Goal: Transaction & Acquisition: Purchase product/service

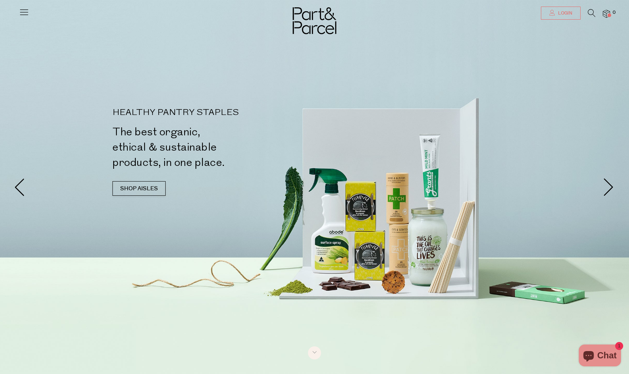
click at [552, 11] on icon at bounding box center [553, 13] width 6 height 6
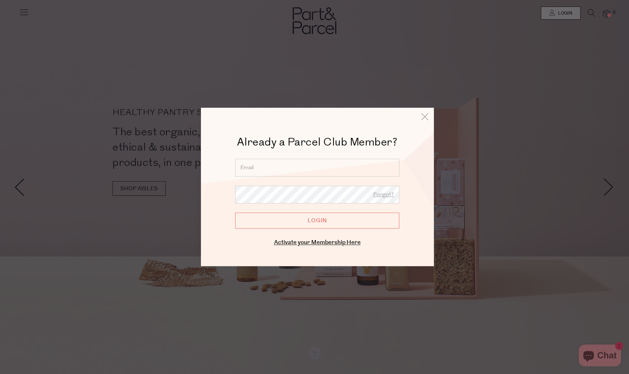
type input "haleydonald@outlook.com"
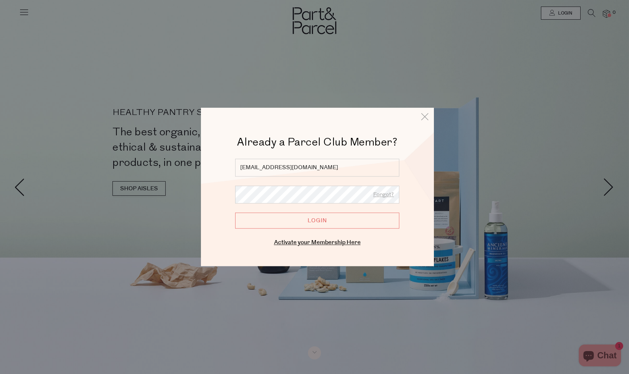
click at [332, 220] on input "Login" at bounding box center [317, 221] width 164 height 16
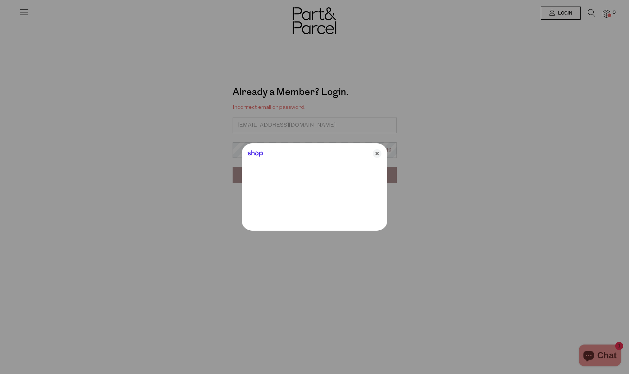
type input "[EMAIL_ADDRESS][DOMAIN_NAME]"
click at [378, 154] on icon "Close" at bounding box center [377, 153] width 9 height 9
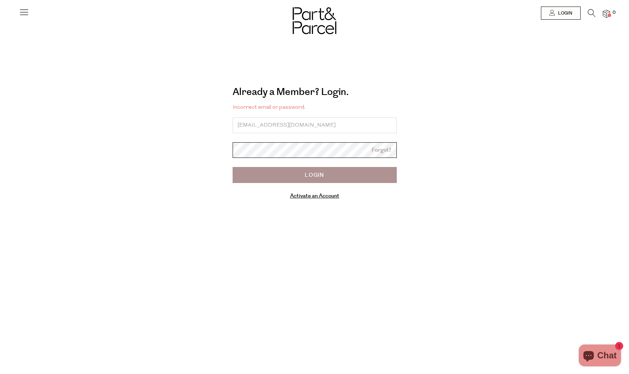
click at [315, 175] on input "Login" at bounding box center [315, 175] width 164 height 16
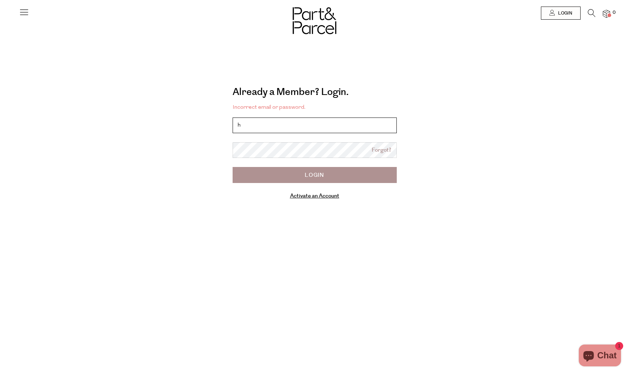
type input "[EMAIL_ADDRESS][DOMAIN_NAME]"
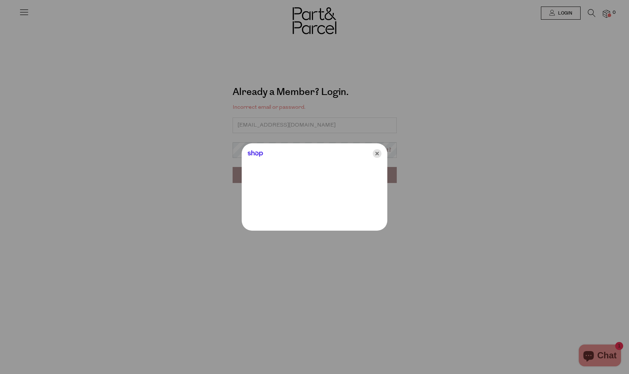
click at [378, 154] on icon "Close" at bounding box center [377, 153] width 9 height 9
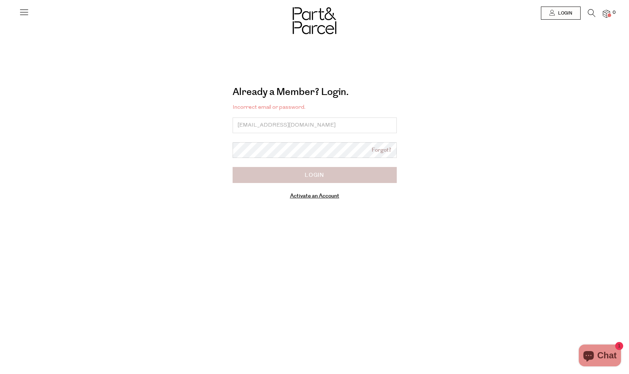
click at [346, 179] on input "Login" at bounding box center [315, 175] width 164 height 16
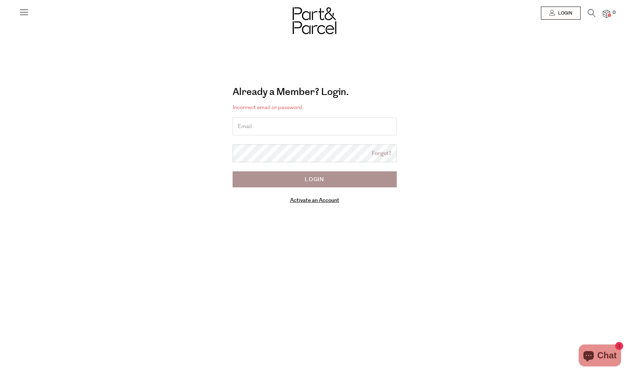
click at [592, 358] on icon "Chat window" at bounding box center [589, 357] width 11 height 11
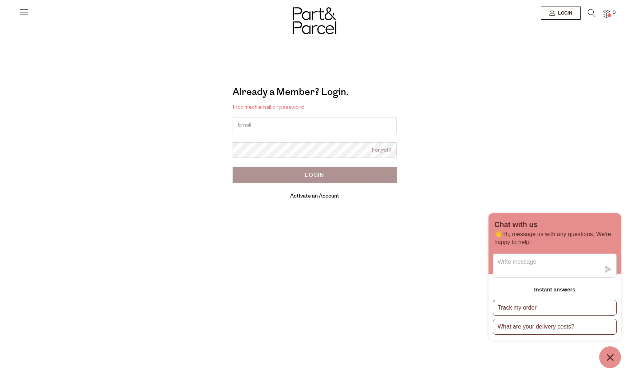
click at [616, 357] on button "Chat window" at bounding box center [611, 358] width 22 height 22
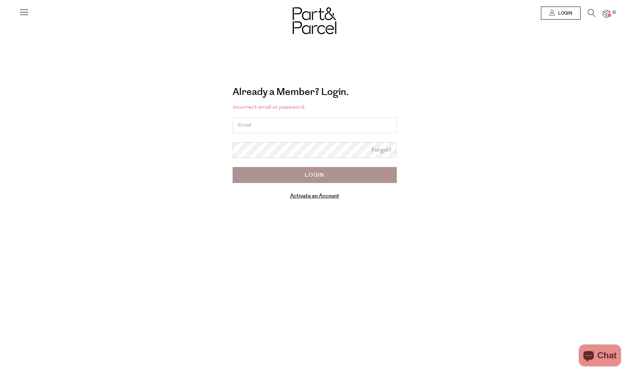
click at [605, 15] on img at bounding box center [606, 14] width 7 height 8
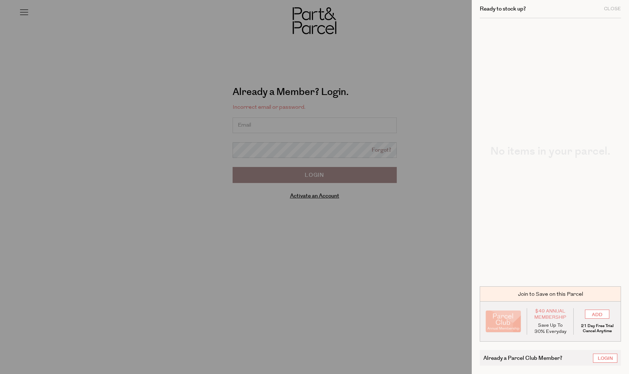
click at [413, 52] on div at bounding box center [314, 187] width 629 height 374
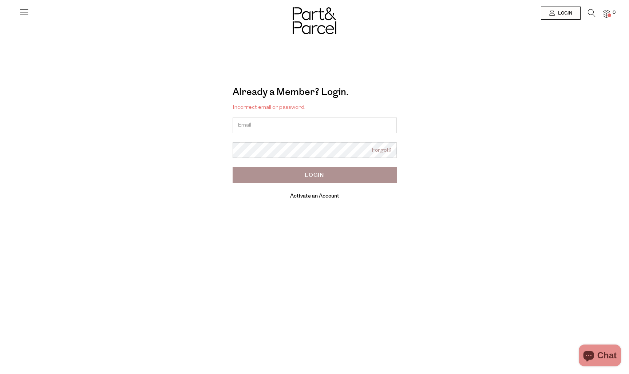
click at [608, 11] on img at bounding box center [606, 14] width 7 height 8
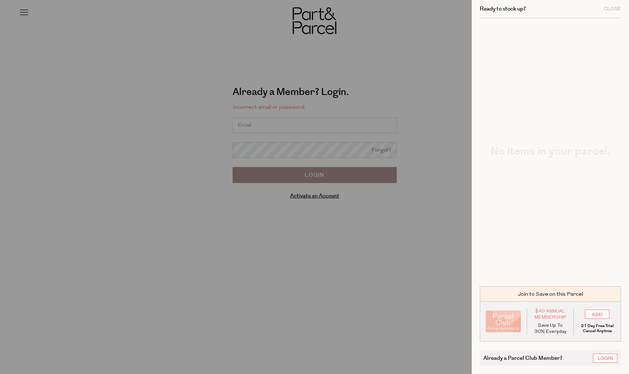
click at [615, 11] on div "Ready to stock up? Close" at bounding box center [550, 9] width 141 height 18
click at [611, 8] on div "Close" at bounding box center [612, 9] width 17 height 5
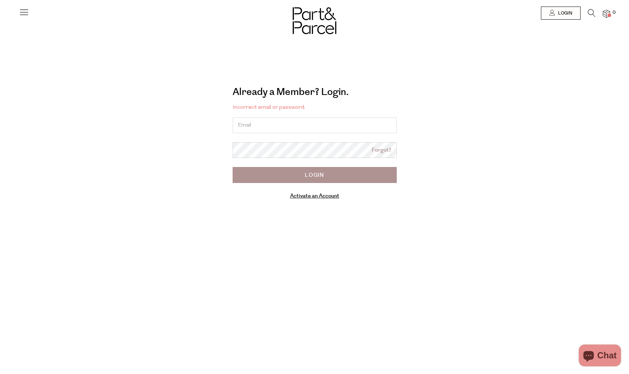
click at [19, 16] on icon at bounding box center [24, 12] width 10 height 10
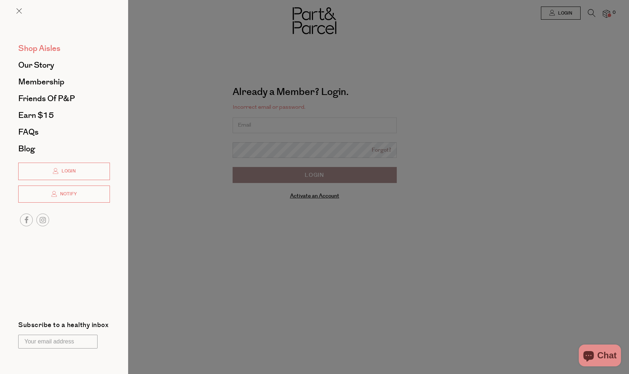
click at [45, 47] on span "Shop Aisles" at bounding box center [39, 49] width 42 height 12
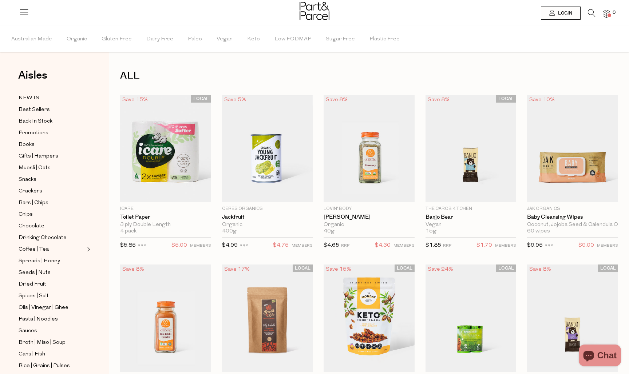
click at [589, 12] on icon at bounding box center [592, 13] width 8 height 8
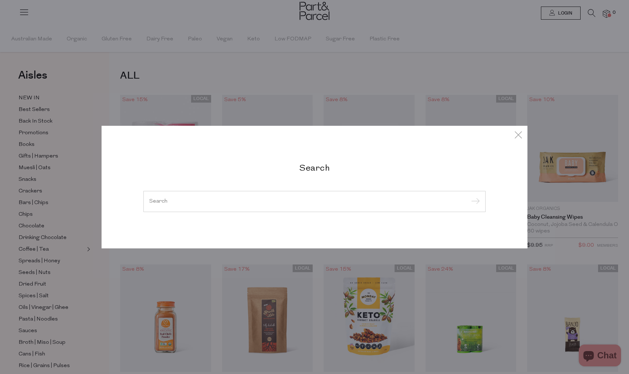
type input "h"
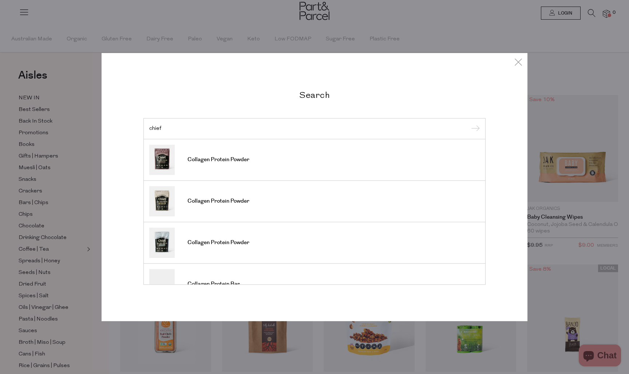
type input "chief"
click at [475, 129] on input "submit" at bounding box center [474, 129] width 11 height 11
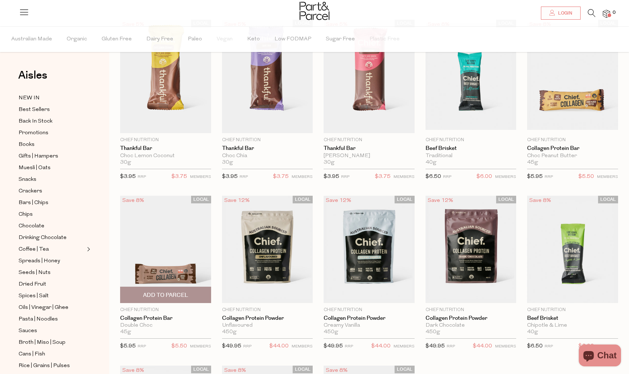
scroll to position [63, 0]
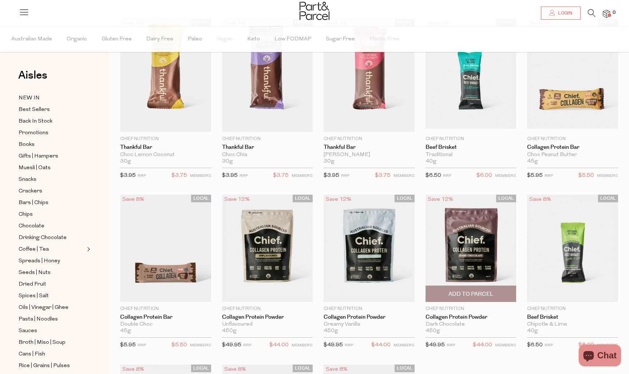
click at [474, 264] on img at bounding box center [471, 248] width 91 height 107
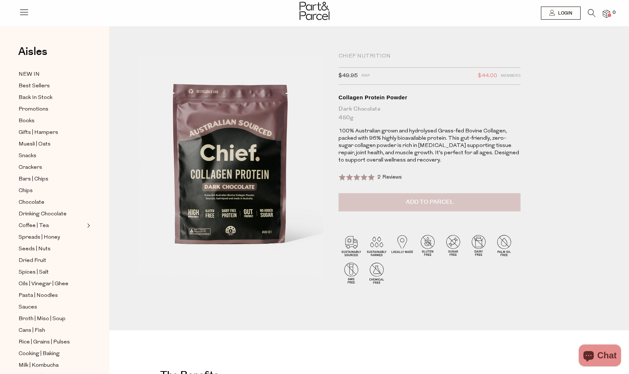
click at [456, 203] on button "Add to Parcel" at bounding box center [430, 202] width 182 height 18
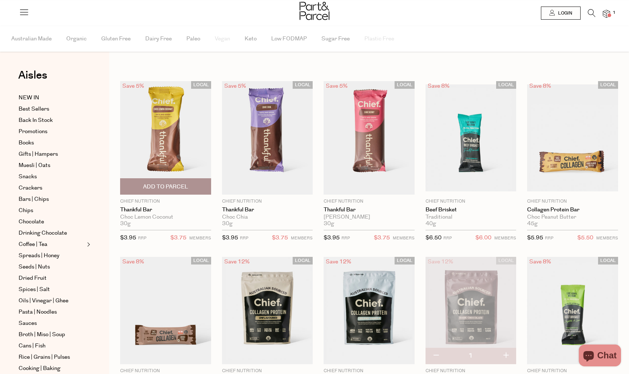
click at [148, 159] on img at bounding box center [165, 138] width 91 height 114
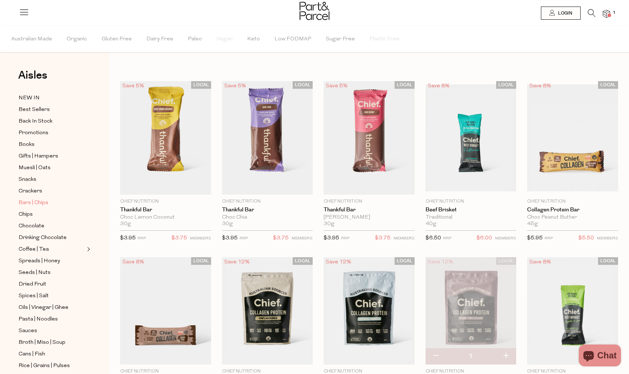
click at [31, 203] on span "Bars | Chips" at bounding box center [34, 203] width 30 height 9
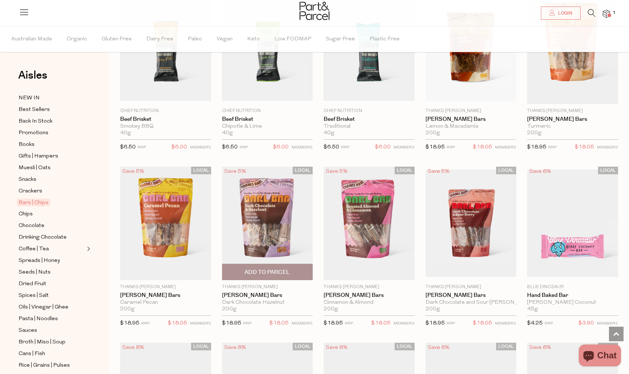
scroll to position [794, 0]
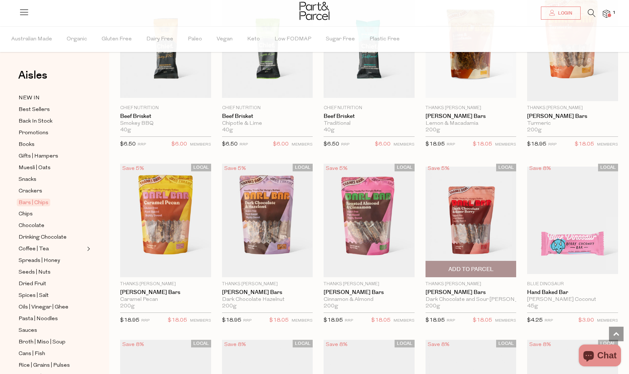
click at [459, 229] on img at bounding box center [471, 220] width 91 height 107
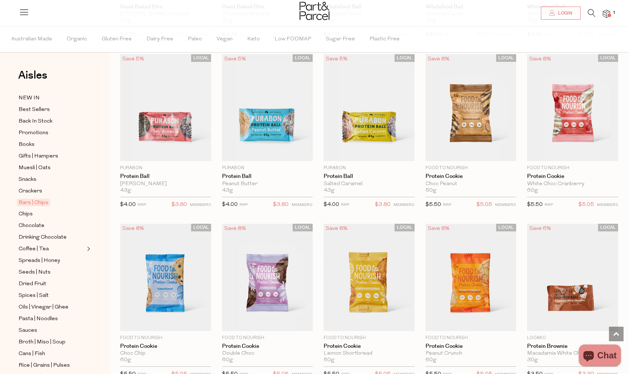
scroll to position [1422, 0]
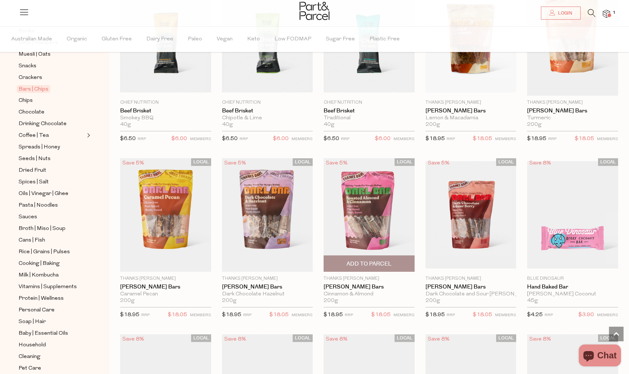
scroll to position [794, 0]
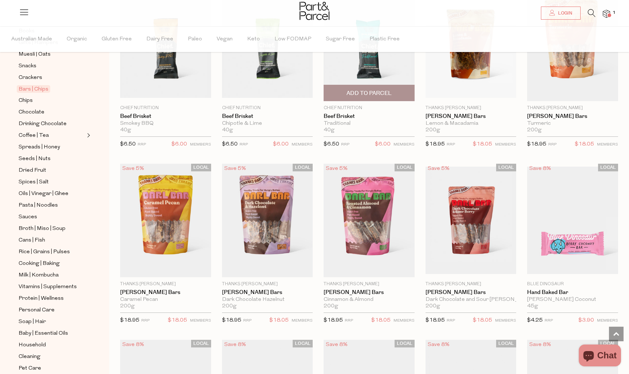
drag, startPoint x: 362, startPoint y: 190, endPoint x: 385, endPoint y: 93, distance: 99.5
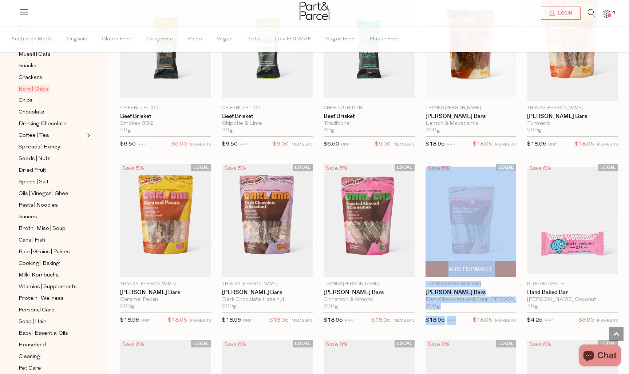
drag, startPoint x: 467, startPoint y: 308, endPoint x: 476, endPoint y: 208, distance: 100.3
click at [476, 208] on div "LOCAL Save 5% 1 Add To Parcel Thanks [PERSON_NAME] [PERSON_NAME] Bars Dark Choc…" at bounding box center [471, 246] width 91 height 165
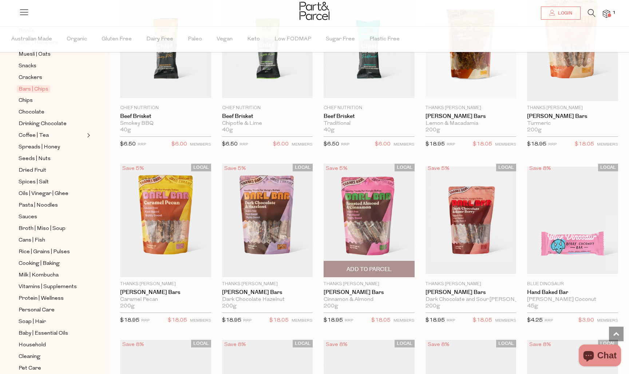
click at [387, 313] on div "$18.95 RRP $18.05 MEMBERS" at bounding box center [369, 321] width 91 height 16
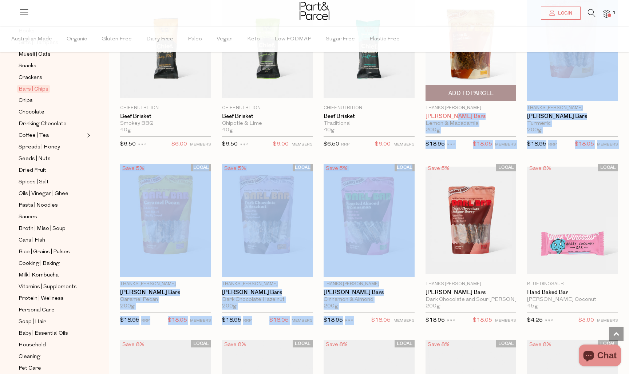
drag, startPoint x: 387, startPoint y: 311, endPoint x: 457, endPoint y: 116, distance: 207.2
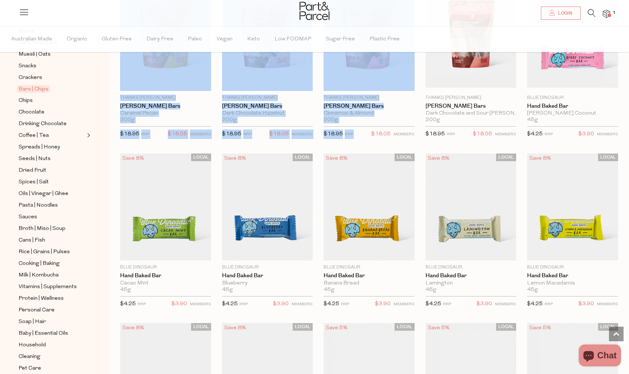
scroll to position [981, 0]
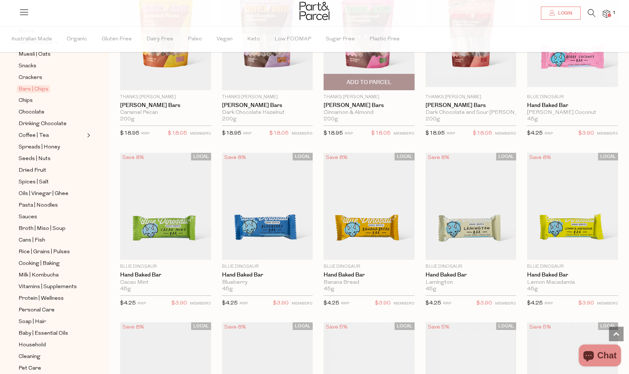
click at [387, 136] on span "$18.05" at bounding box center [381, 133] width 19 height 9
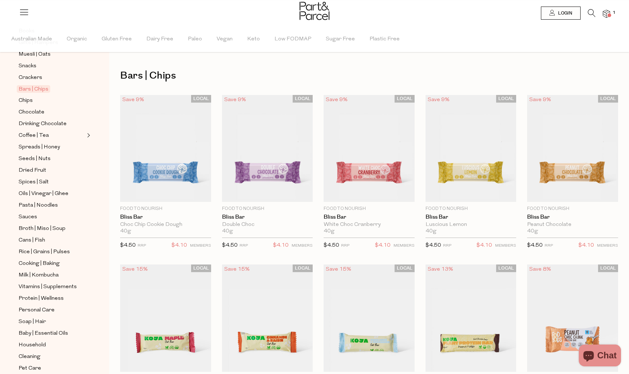
scroll to position [0, 0]
